Goal: Task Accomplishment & Management: Manage account settings

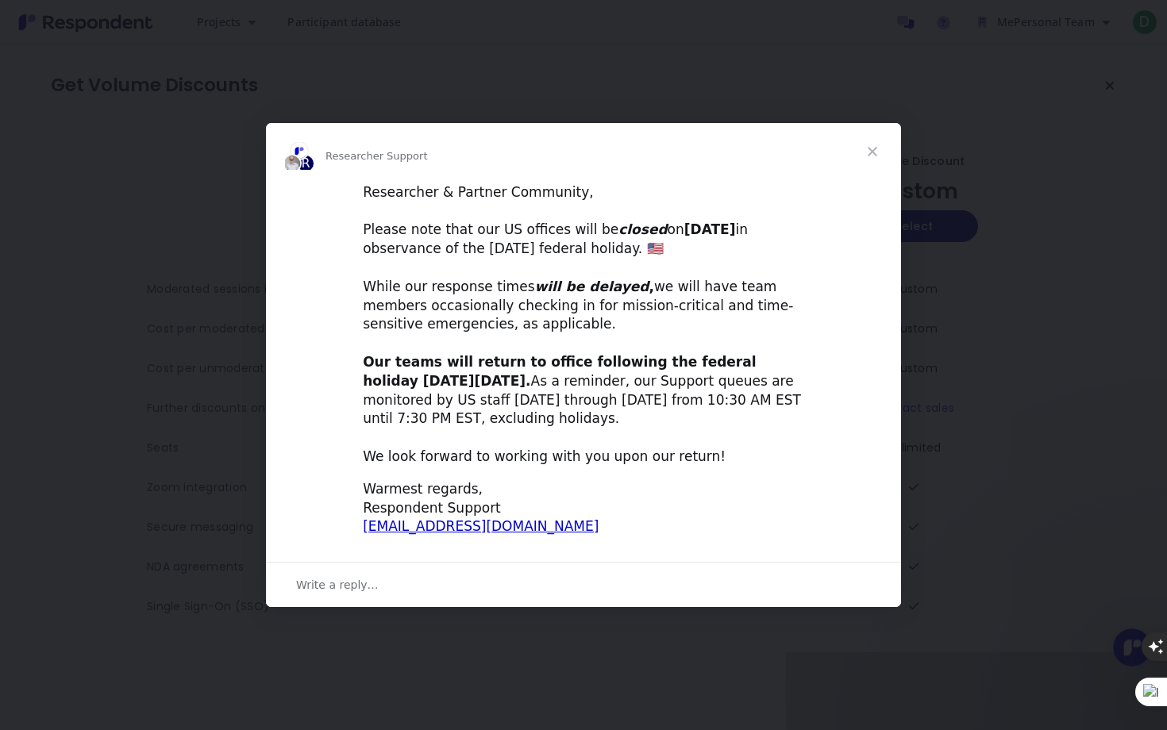
click at [868, 148] on span "Close" at bounding box center [872, 151] width 57 height 57
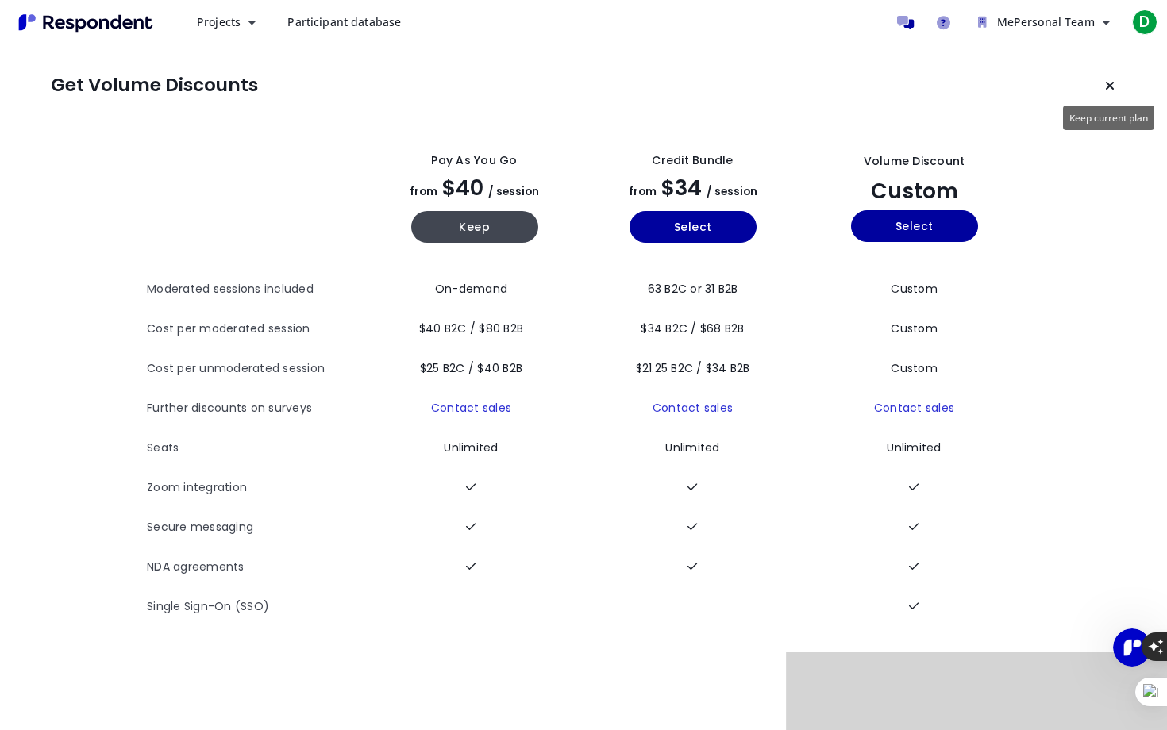
click at [1110, 83] on icon "Keep current plan" at bounding box center [1110, 85] width 10 height 13
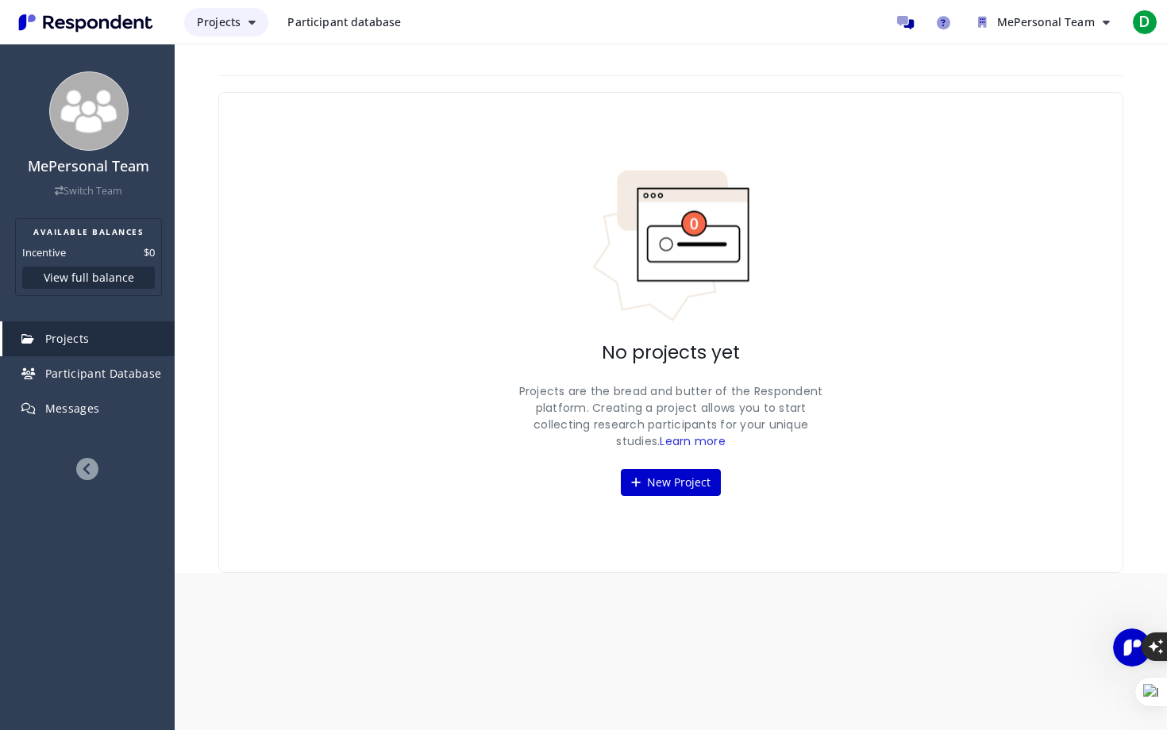
click at [252, 23] on icon "Main navigation" at bounding box center [251, 22] width 7 height 11
click at [575, 80] on md-backdrop at bounding box center [583, 365] width 1167 height 730
click at [528, 200] on div "No projects yet Projects are the bread and butter of the Respondent platform. C…" at bounding box center [670, 332] width 905 height 481
